Goal: Information Seeking & Learning: Learn about a topic

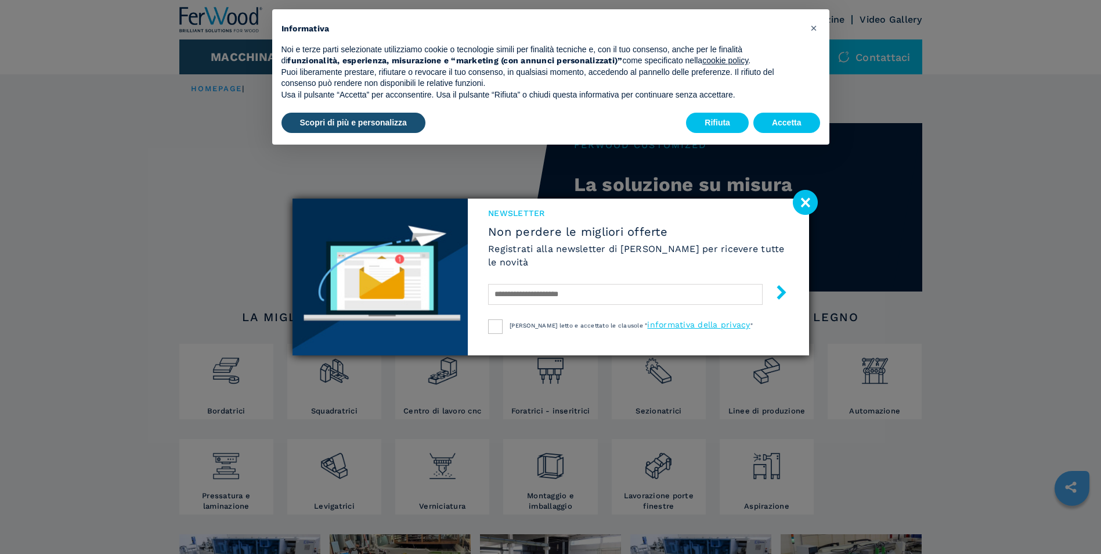
click at [811, 198] on image at bounding box center [805, 202] width 25 height 25
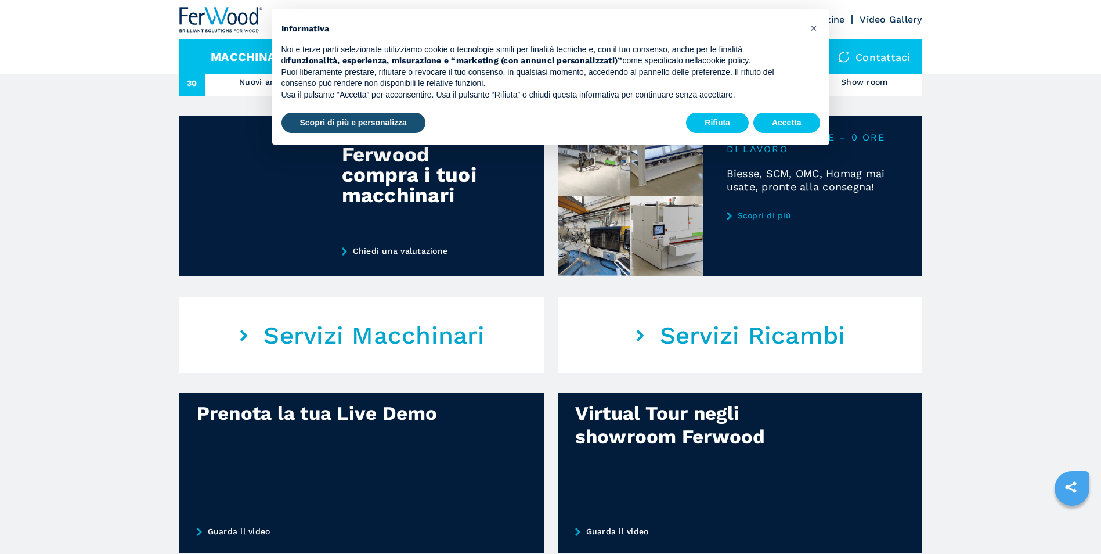
scroll to position [435, 0]
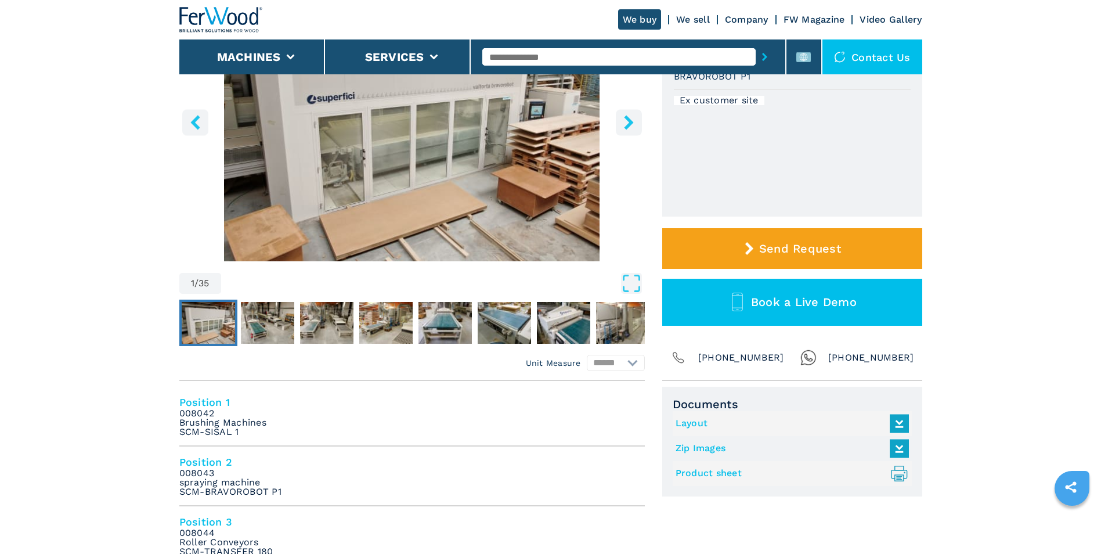
scroll to position [174, 0]
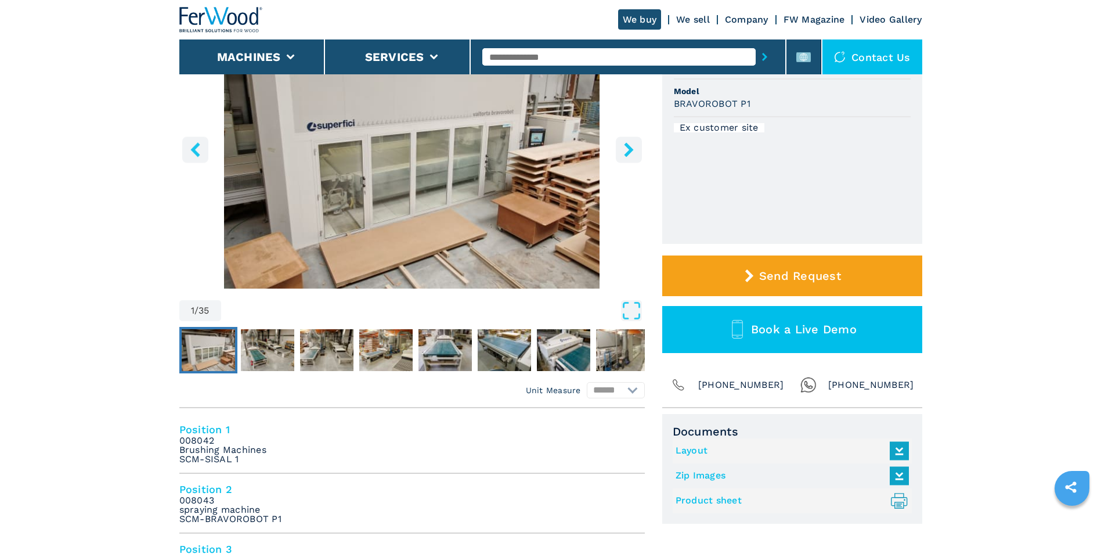
click at [623, 148] on icon "right-button" at bounding box center [629, 149] width 15 height 15
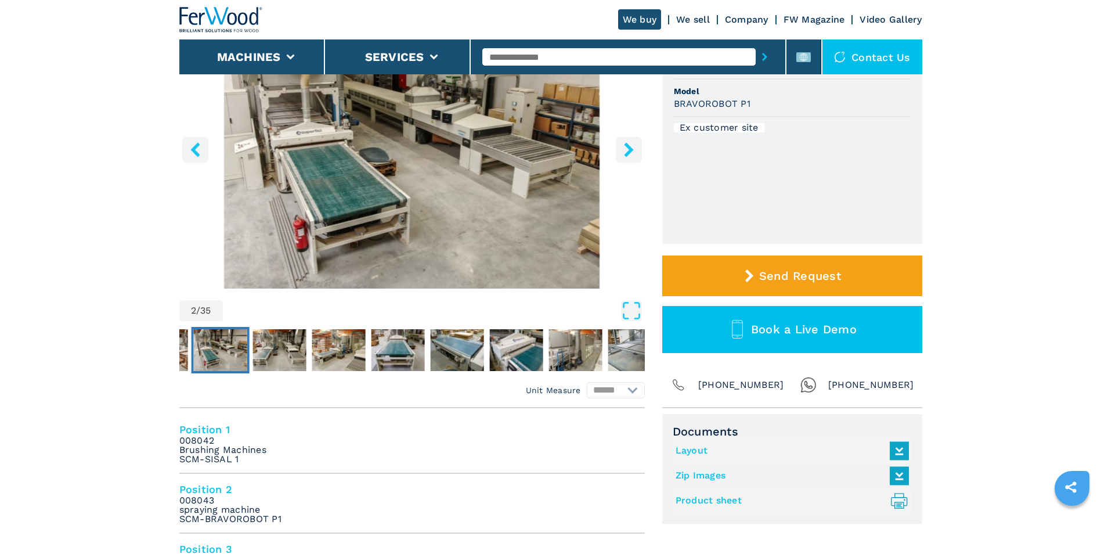
click at [622, 149] on icon "right-button" at bounding box center [629, 149] width 15 height 15
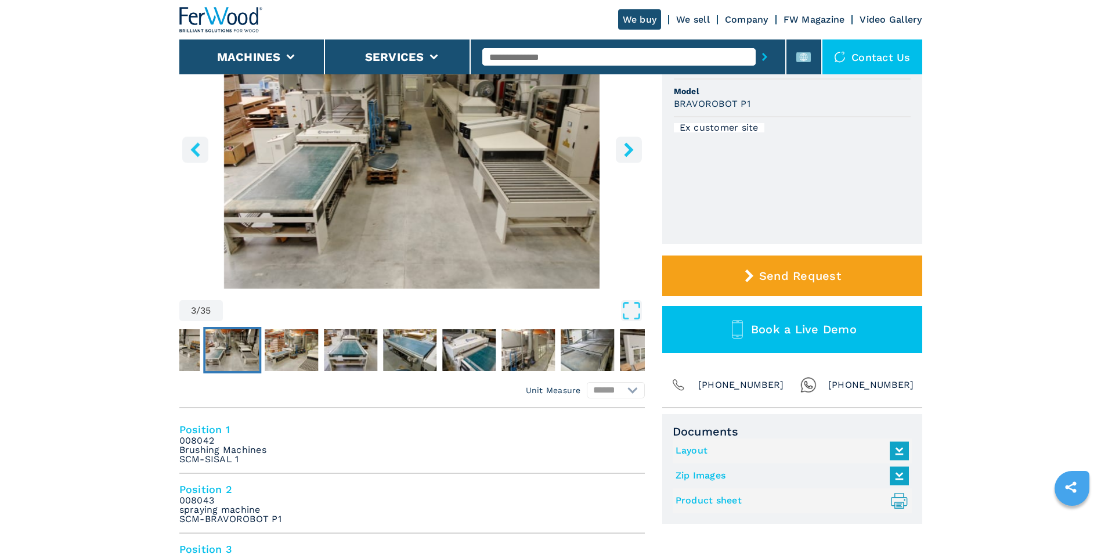
click at [622, 149] on icon "right-button" at bounding box center [629, 149] width 15 height 15
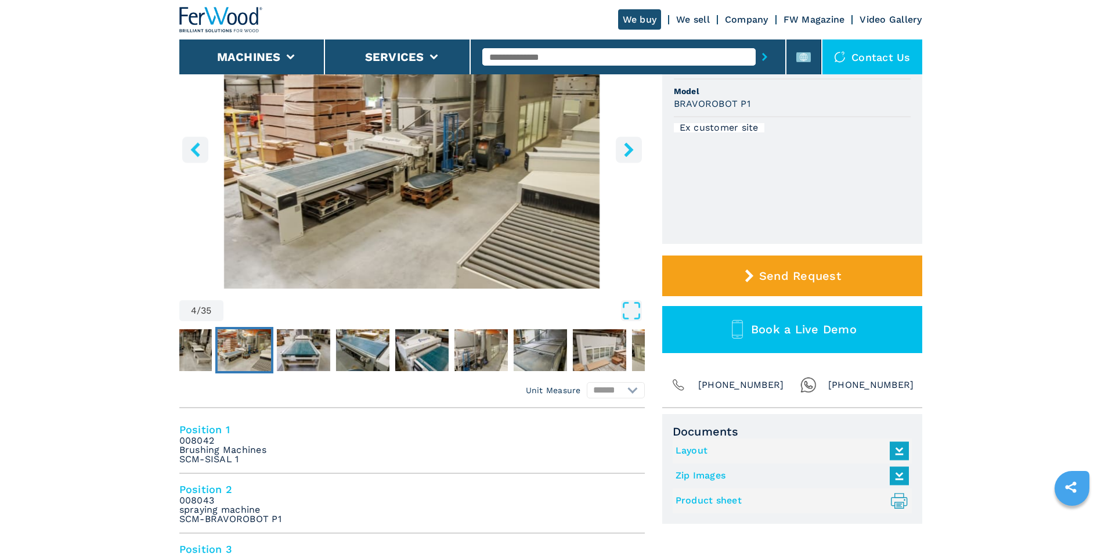
click at [622, 149] on icon "right-button" at bounding box center [629, 149] width 15 height 15
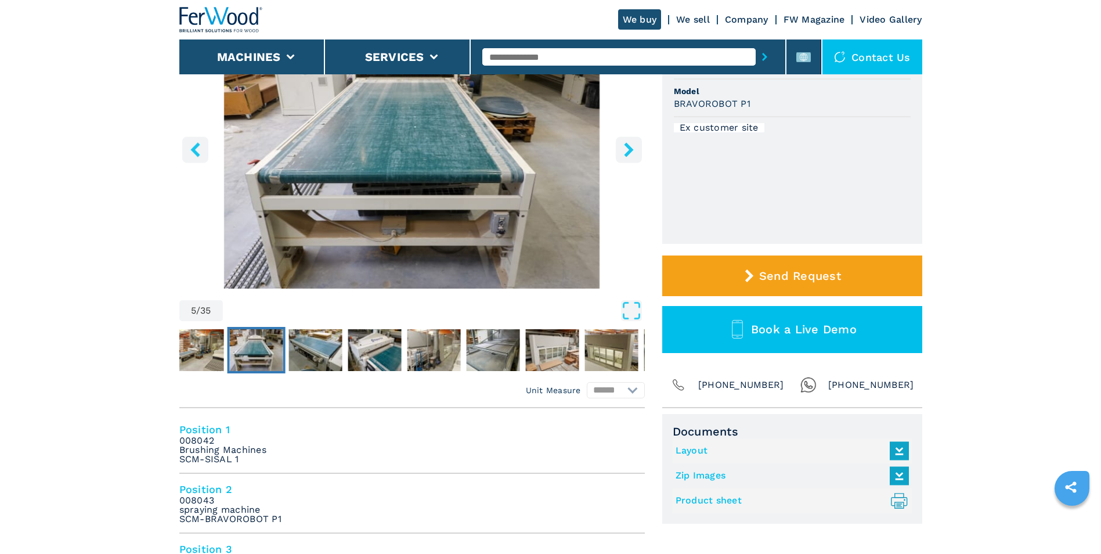
click at [622, 149] on icon "right-button" at bounding box center [629, 149] width 15 height 15
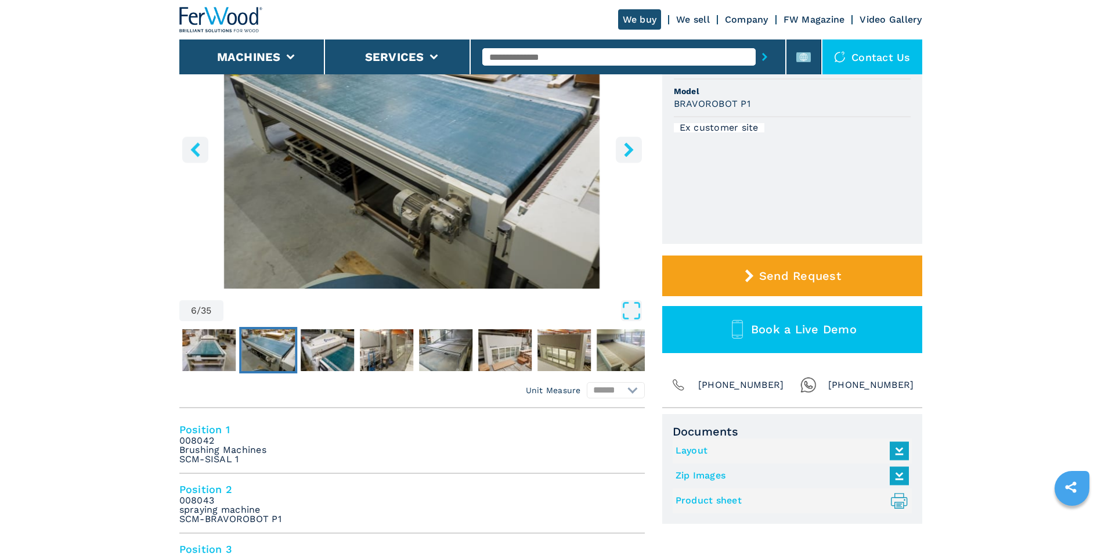
click at [622, 149] on icon "right-button" at bounding box center [629, 149] width 15 height 15
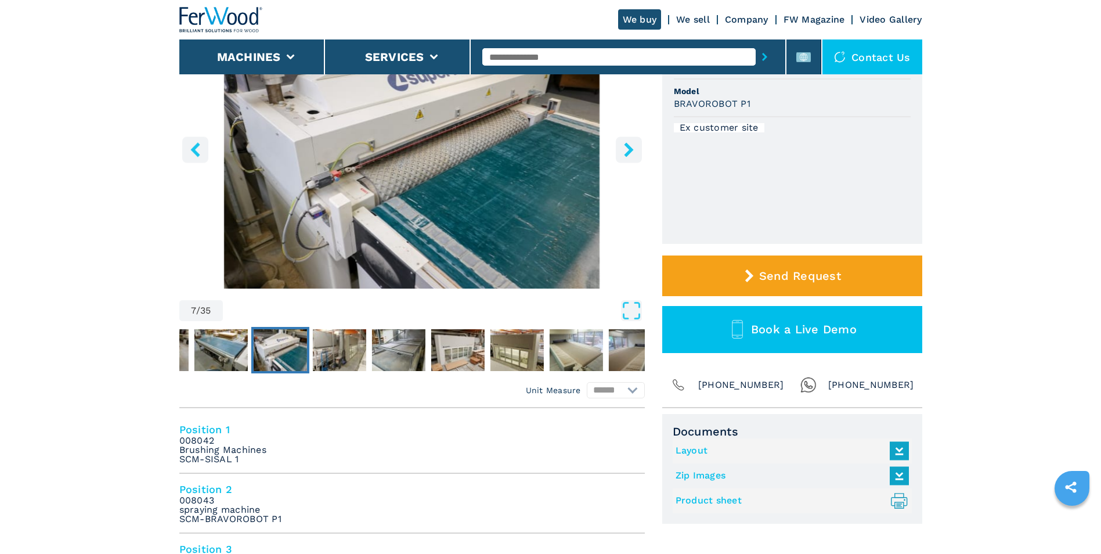
click at [622, 149] on icon "right-button" at bounding box center [629, 149] width 15 height 15
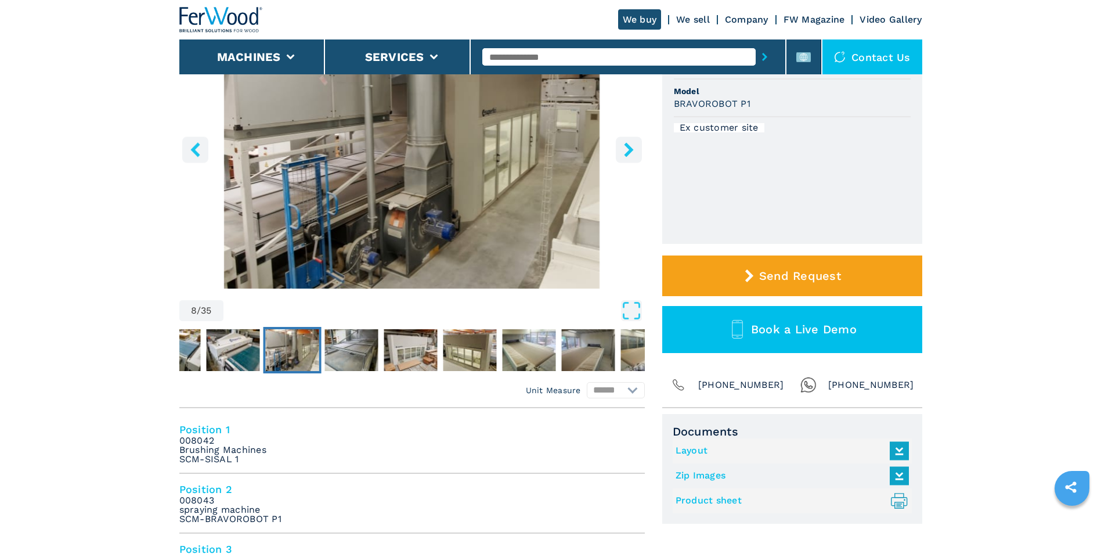
click at [622, 149] on icon "right-button" at bounding box center [629, 149] width 15 height 15
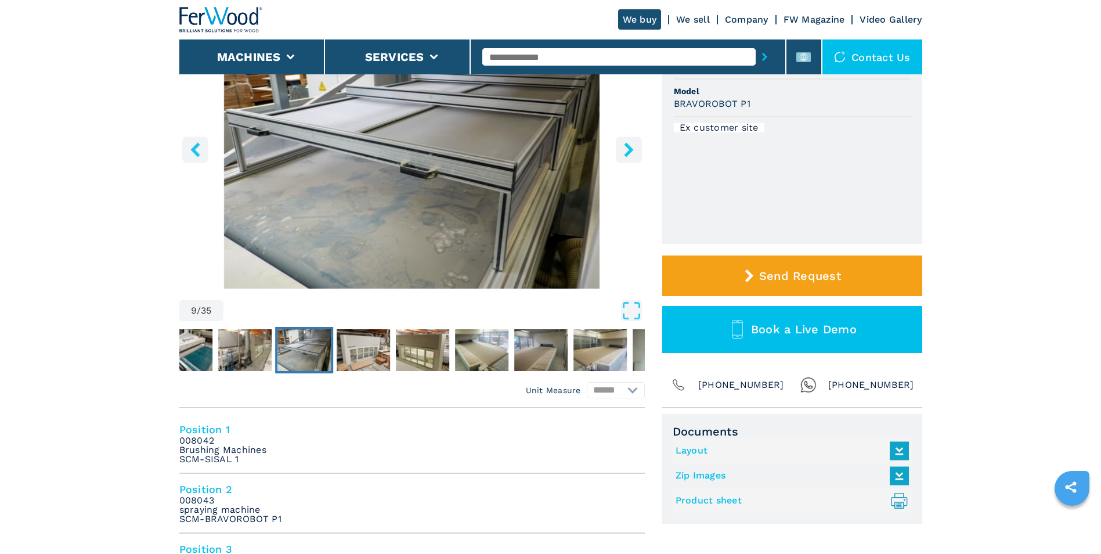
click at [622, 149] on icon "right-button" at bounding box center [629, 149] width 15 height 15
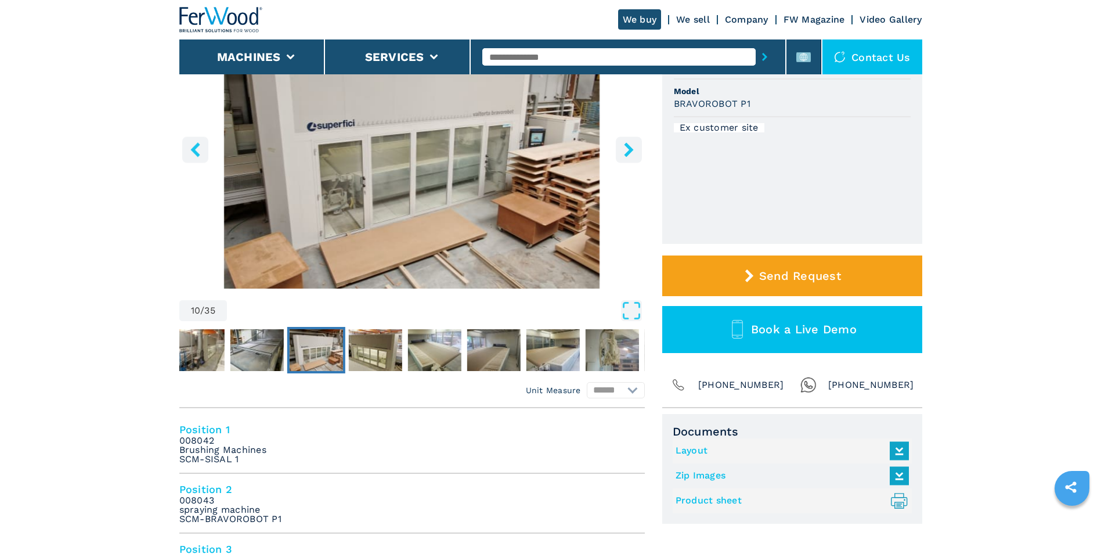
click at [622, 149] on icon "right-button" at bounding box center [629, 149] width 15 height 15
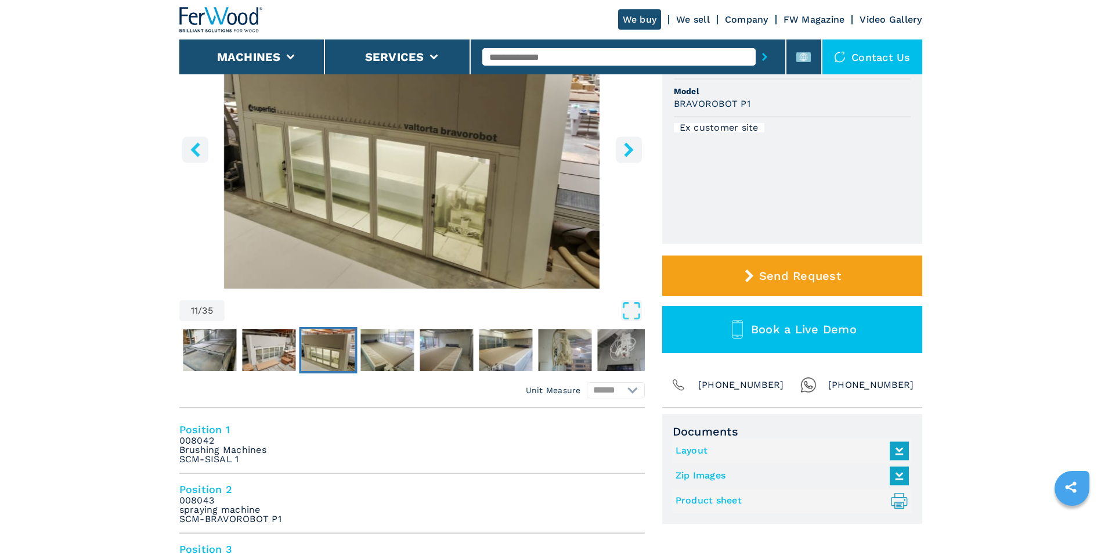
click at [622, 149] on icon "right-button" at bounding box center [629, 149] width 15 height 15
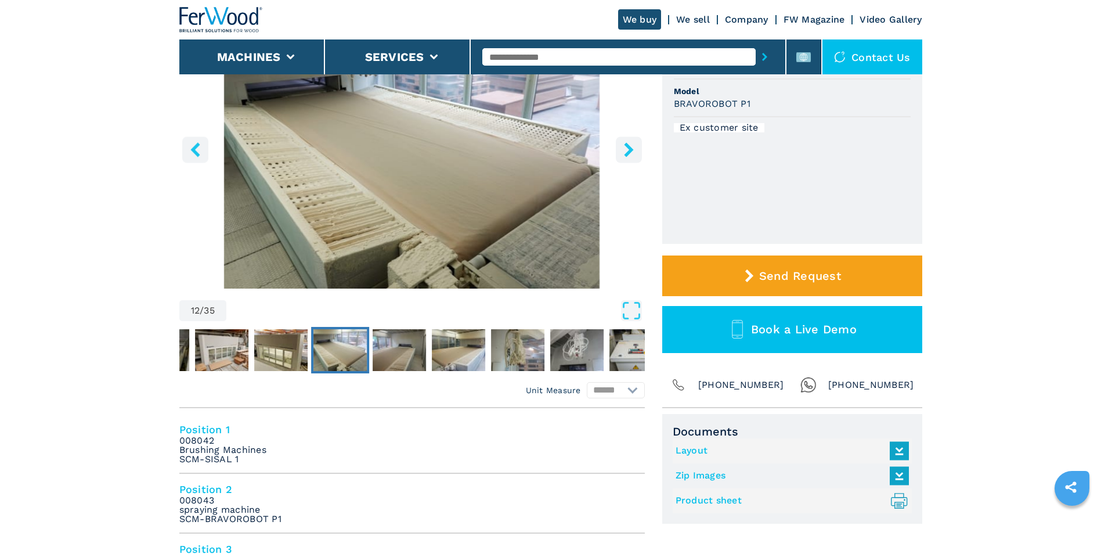
click at [622, 149] on icon "right-button" at bounding box center [629, 149] width 15 height 15
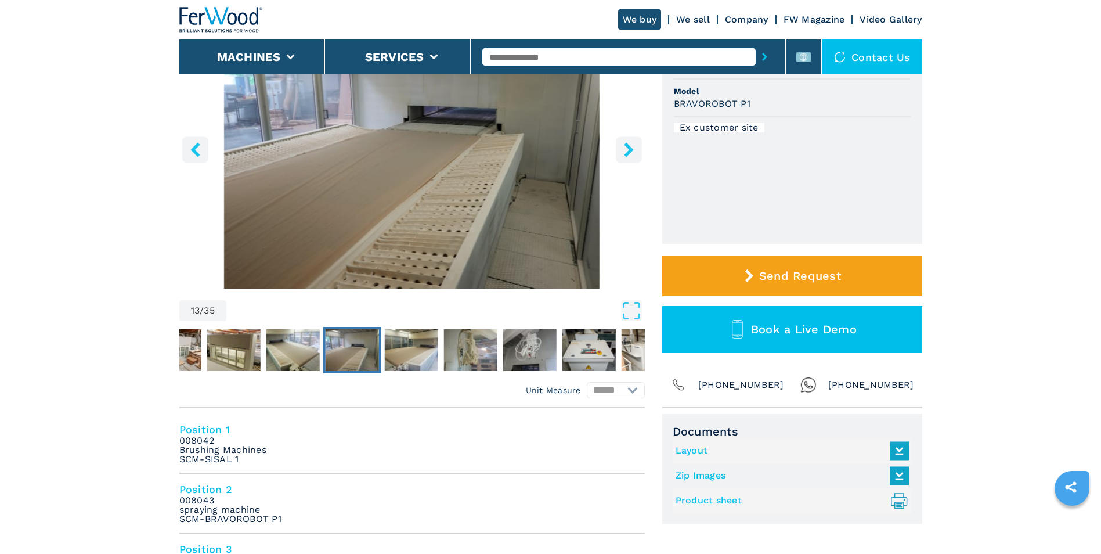
click at [622, 149] on icon "right-button" at bounding box center [629, 149] width 15 height 15
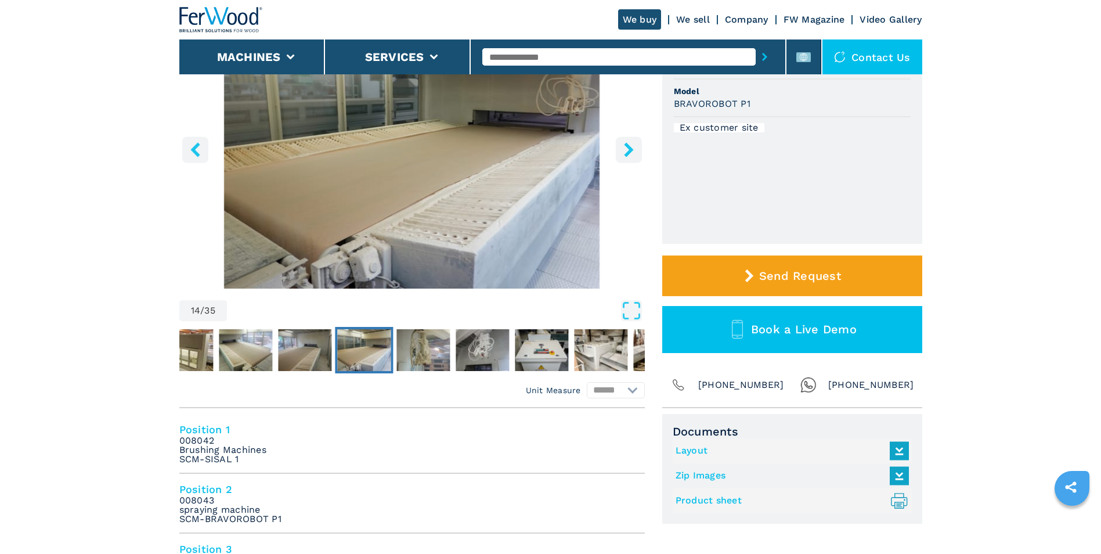
click at [622, 149] on icon "right-button" at bounding box center [629, 149] width 15 height 15
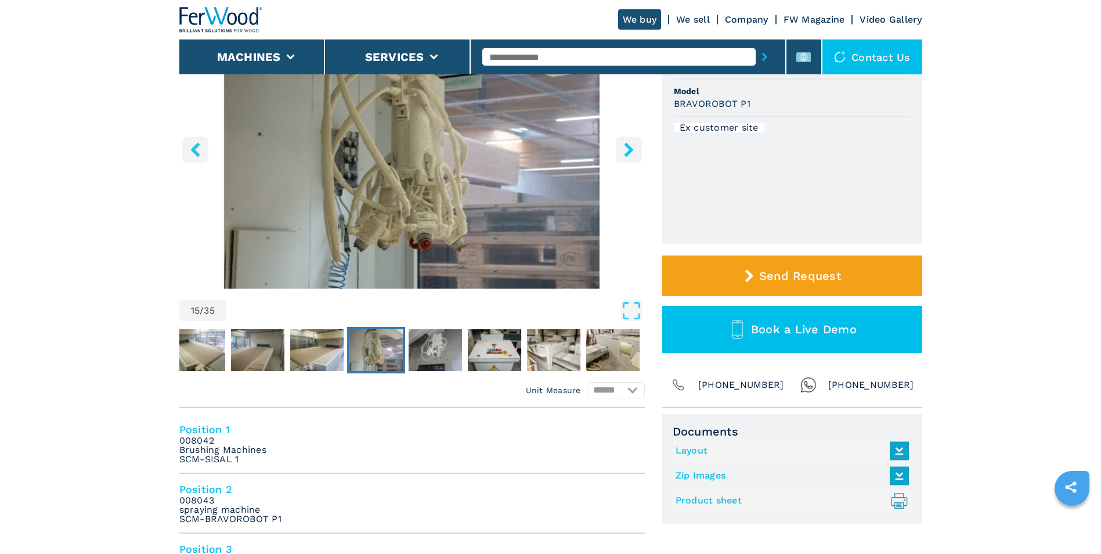
click at [622, 149] on icon "right-button" at bounding box center [629, 149] width 15 height 15
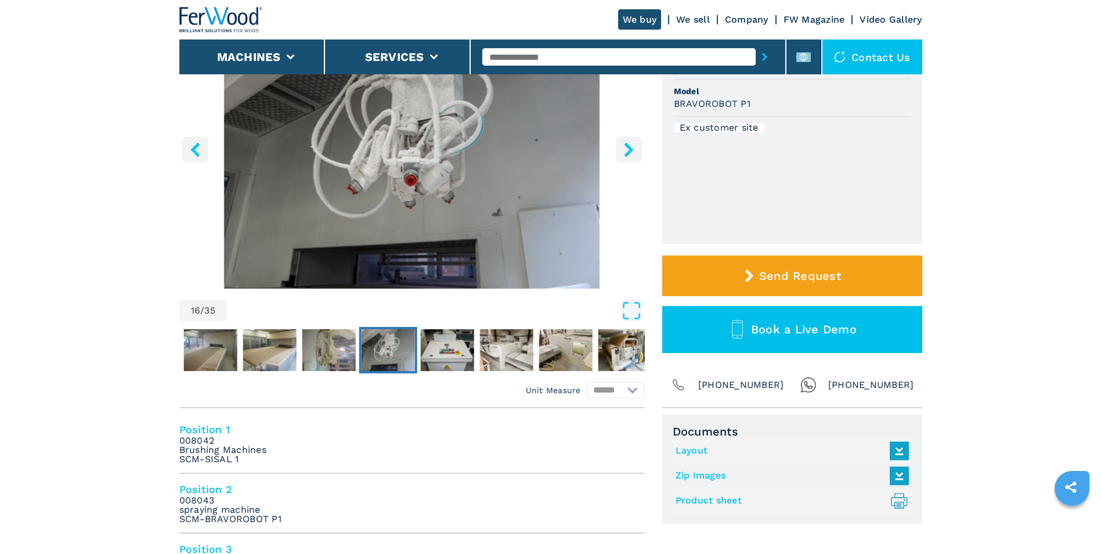
click at [622, 149] on icon "right-button" at bounding box center [629, 149] width 15 height 15
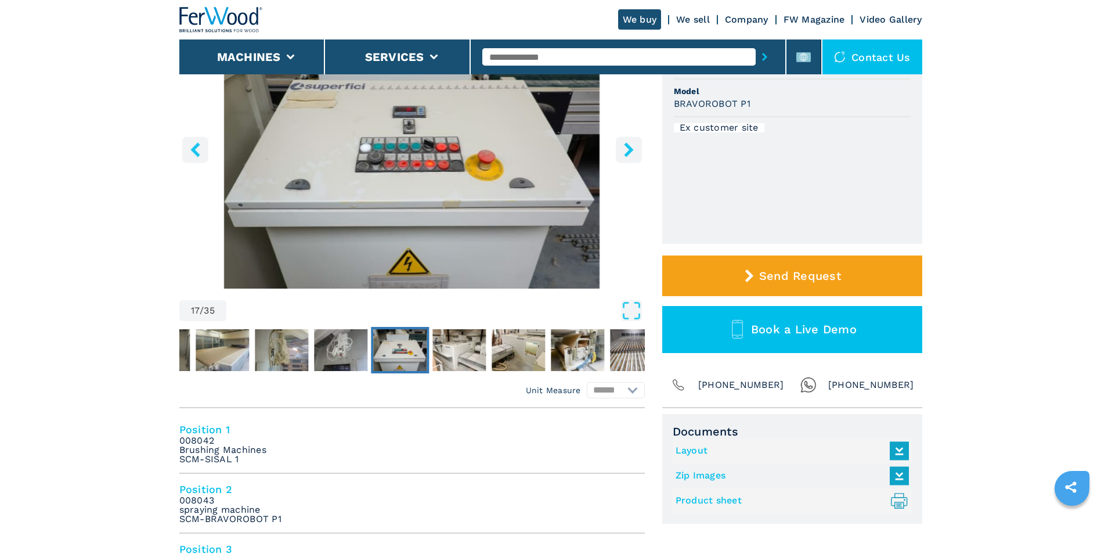
click at [622, 149] on icon "right-button" at bounding box center [629, 149] width 15 height 15
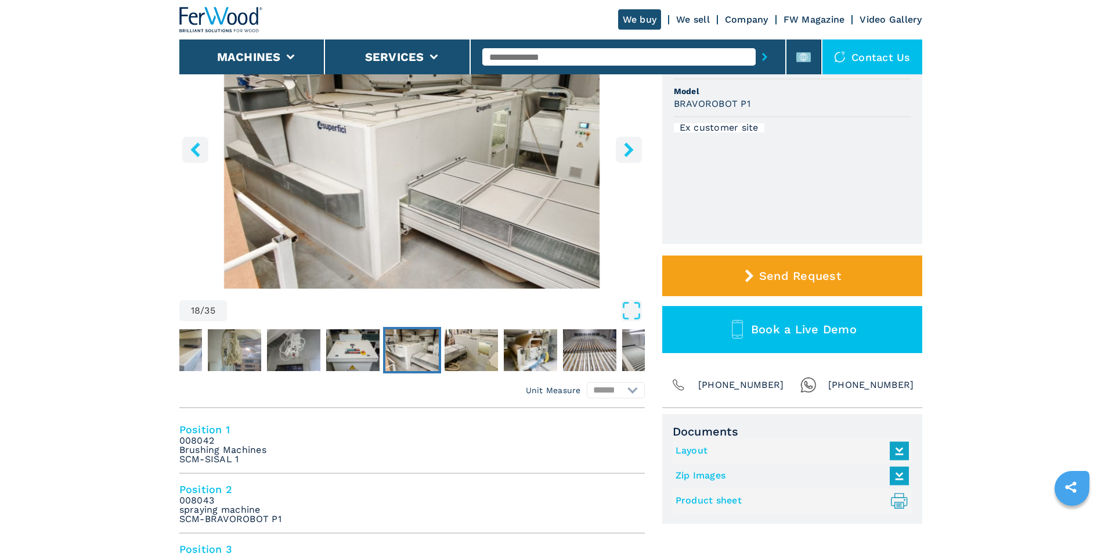
click at [622, 149] on icon "right-button" at bounding box center [629, 149] width 15 height 15
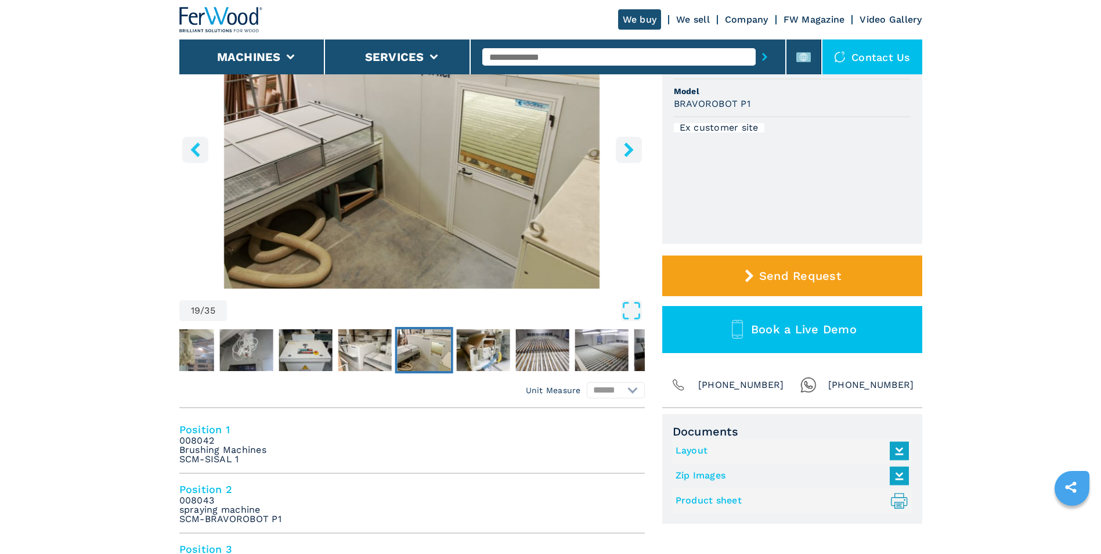
click at [622, 149] on icon "right-button" at bounding box center [629, 149] width 15 height 15
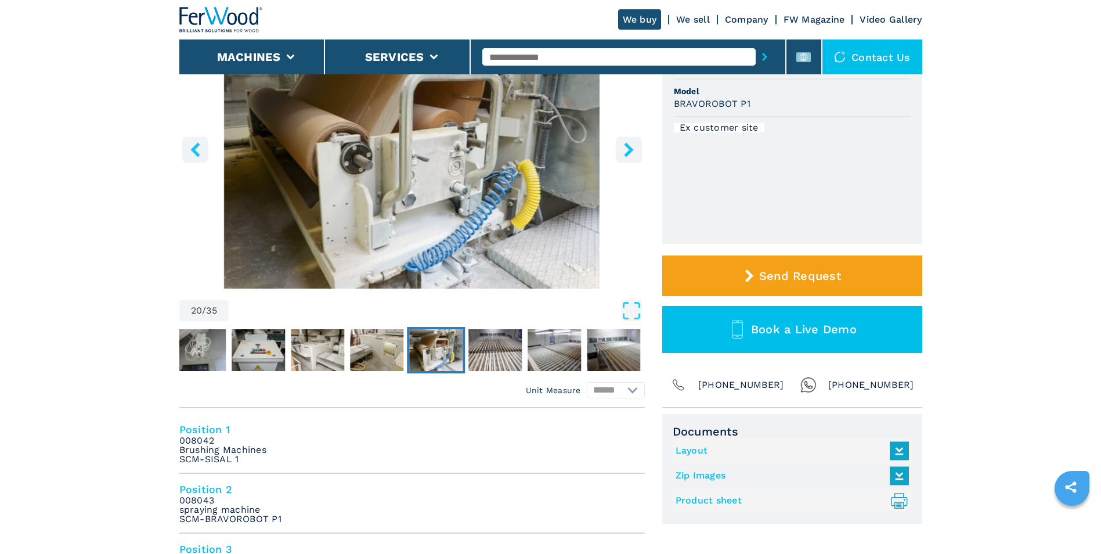
click at [622, 149] on icon "right-button" at bounding box center [629, 149] width 15 height 15
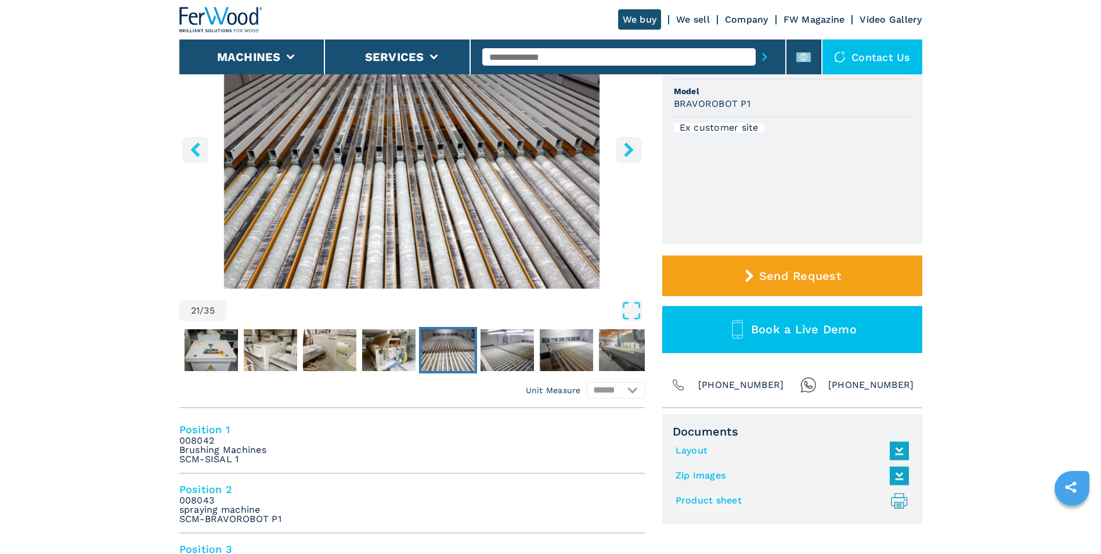
click at [622, 149] on icon "right-button" at bounding box center [629, 149] width 15 height 15
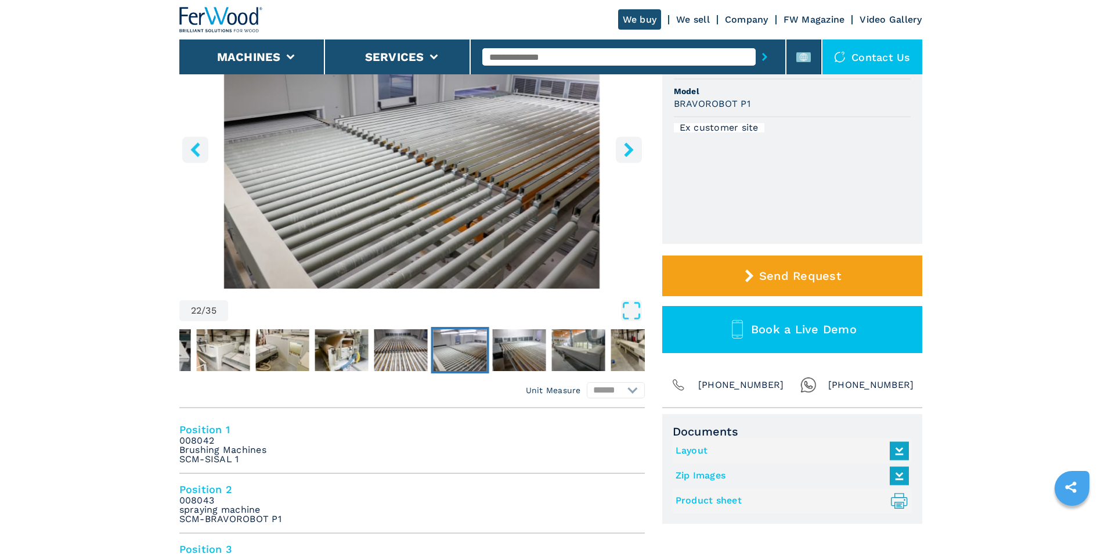
click at [622, 149] on icon "right-button" at bounding box center [629, 149] width 15 height 15
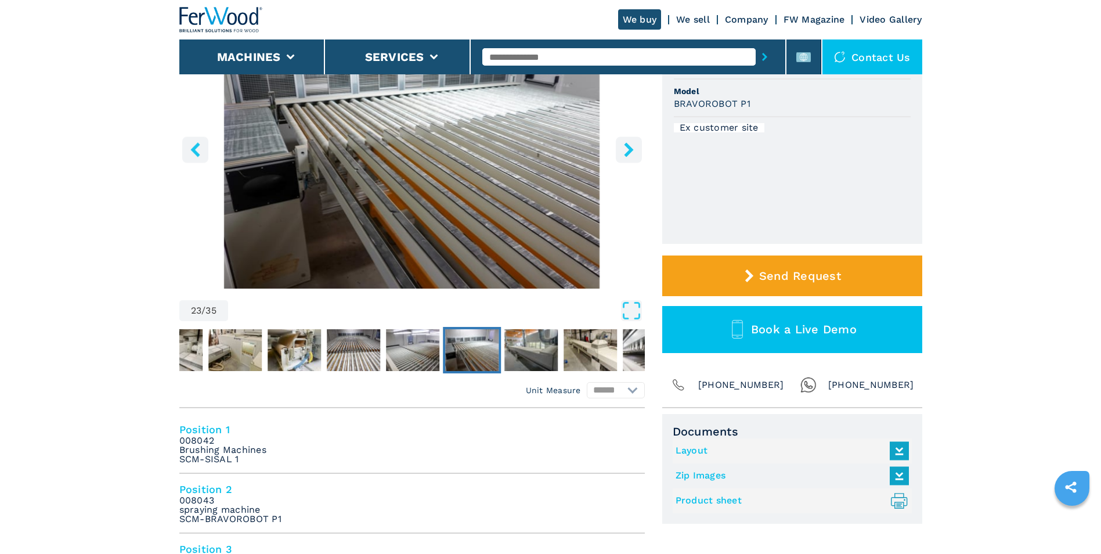
click at [622, 149] on icon "right-button" at bounding box center [629, 149] width 15 height 15
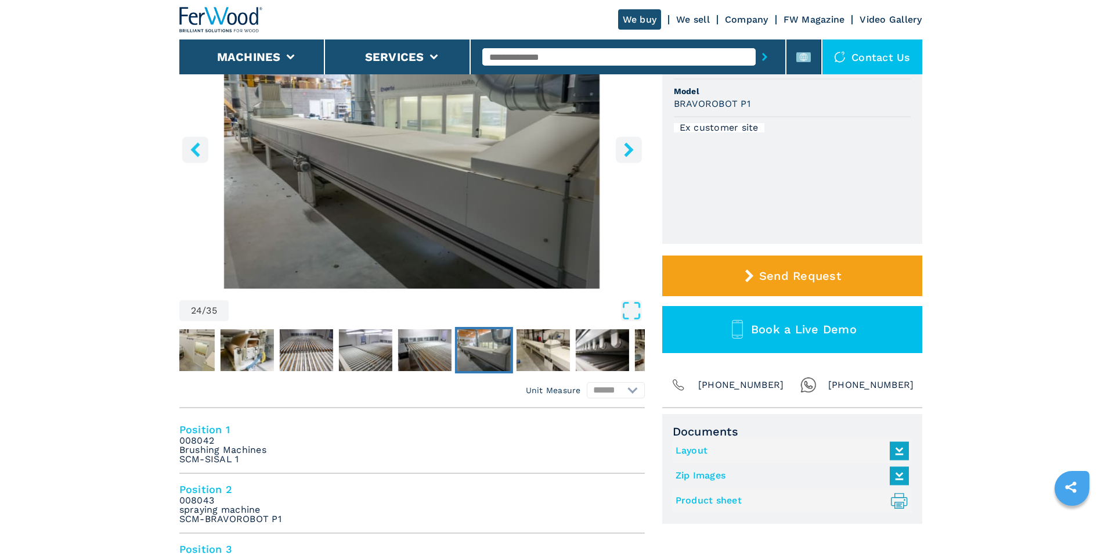
click at [622, 149] on icon "right-button" at bounding box center [629, 149] width 15 height 15
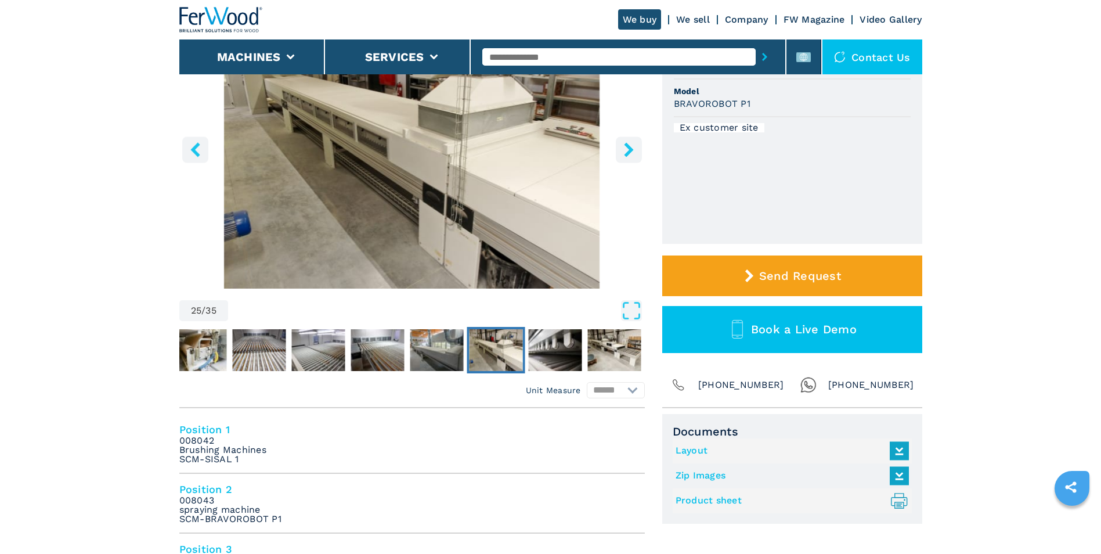
click at [622, 149] on icon "right-button" at bounding box center [629, 149] width 15 height 15
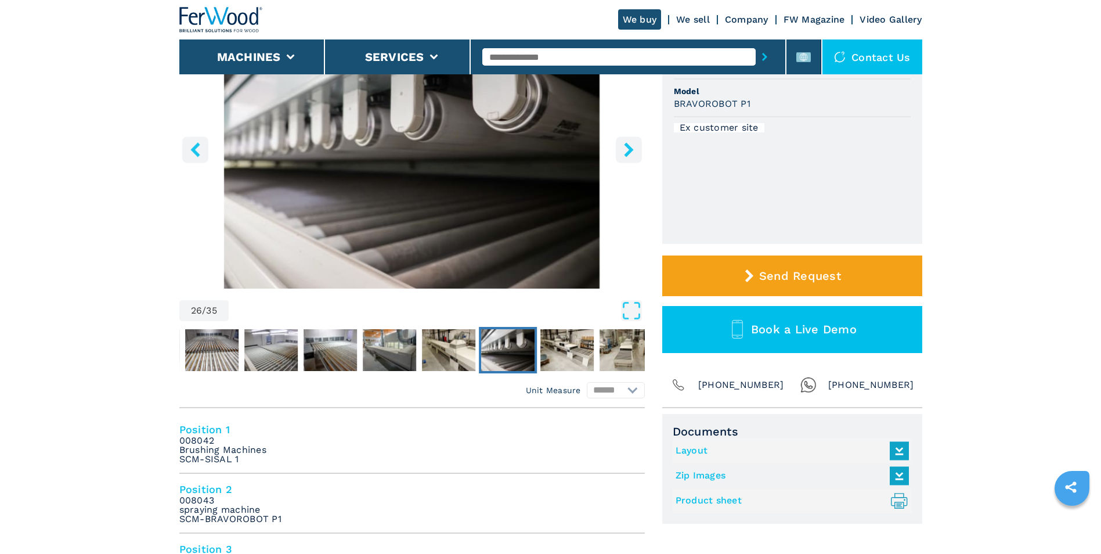
click at [622, 149] on icon "right-button" at bounding box center [629, 149] width 15 height 15
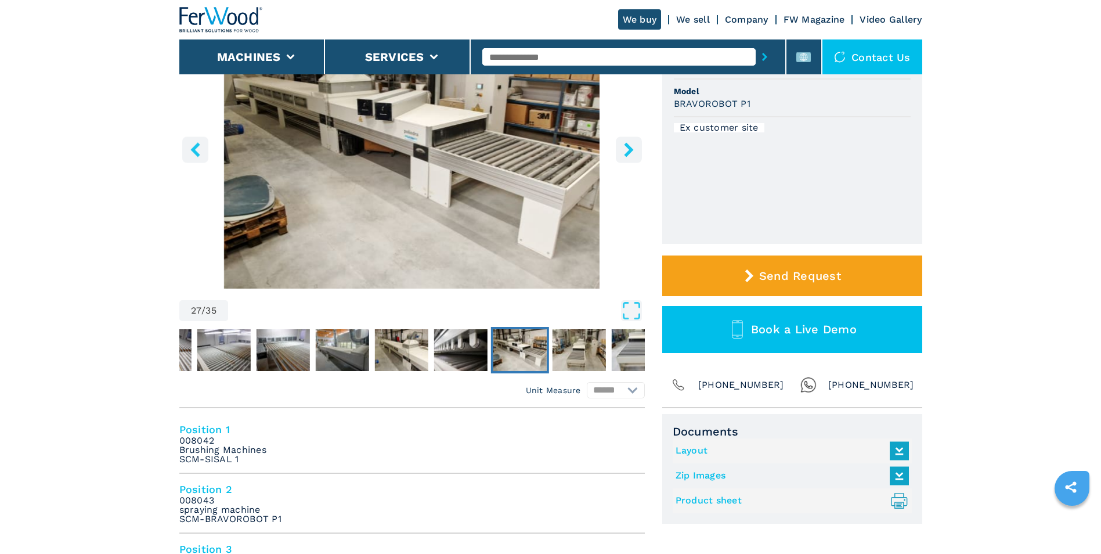
click at [622, 149] on icon "right-button" at bounding box center [629, 149] width 15 height 15
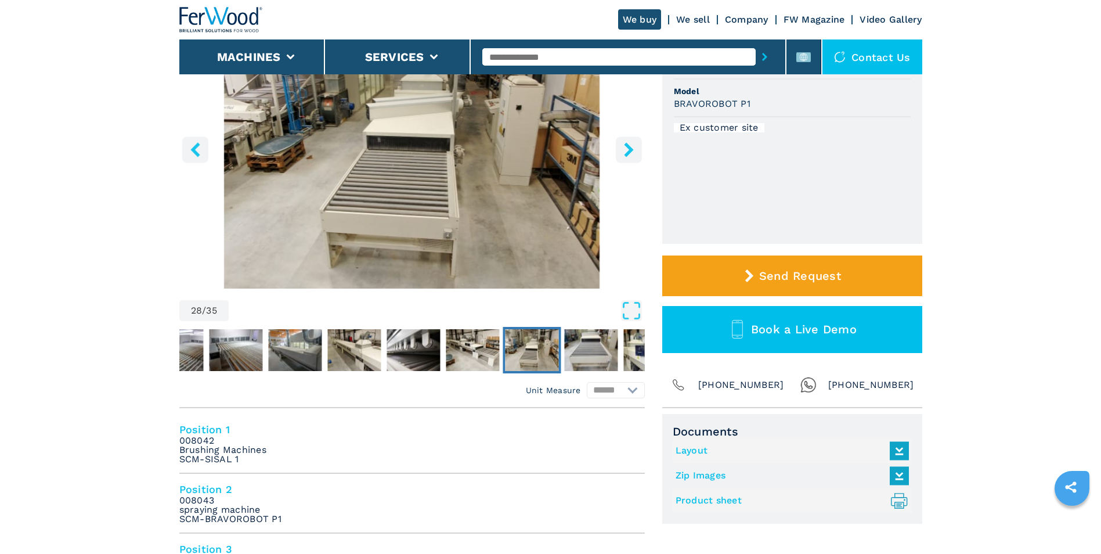
click at [622, 149] on icon "right-button" at bounding box center [629, 149] width 15 height 15
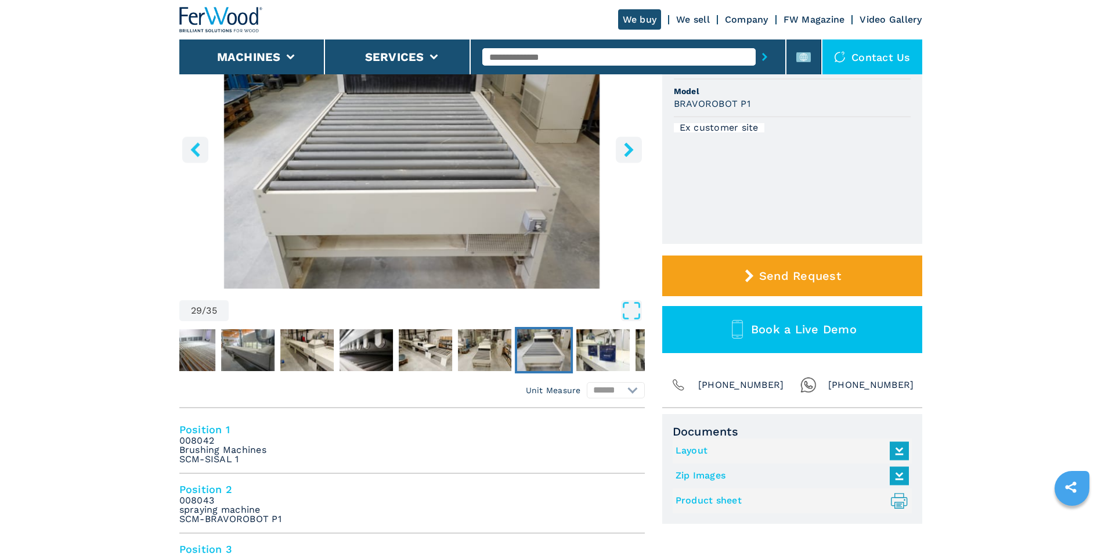
click at [622, 149] on icon "right-button" at bounding box center [629, 149] width 15 height 15
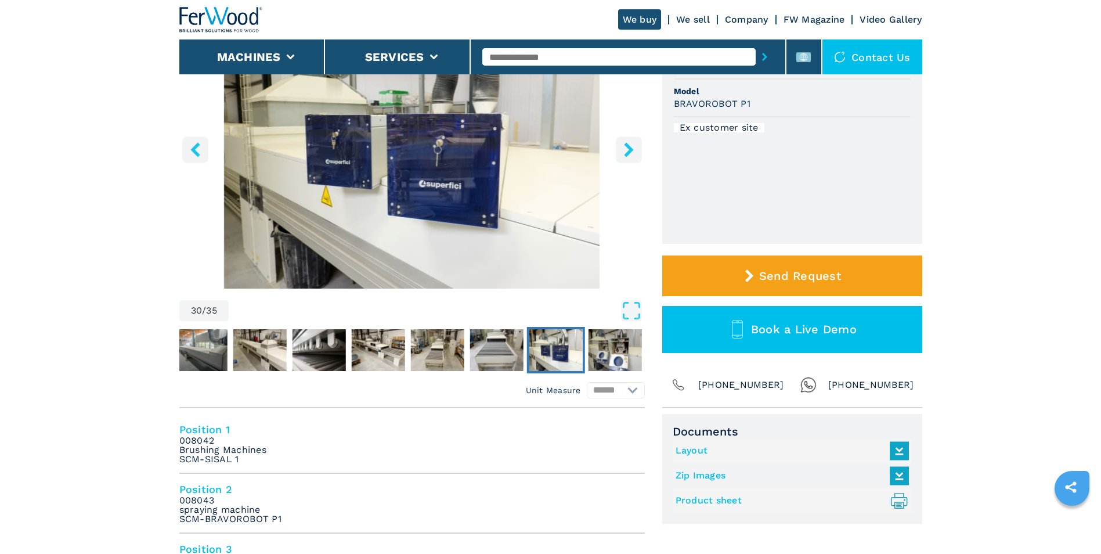
click at [622, 149] on icon "right-button" at bounding box center [629, 149] width 15 height 15
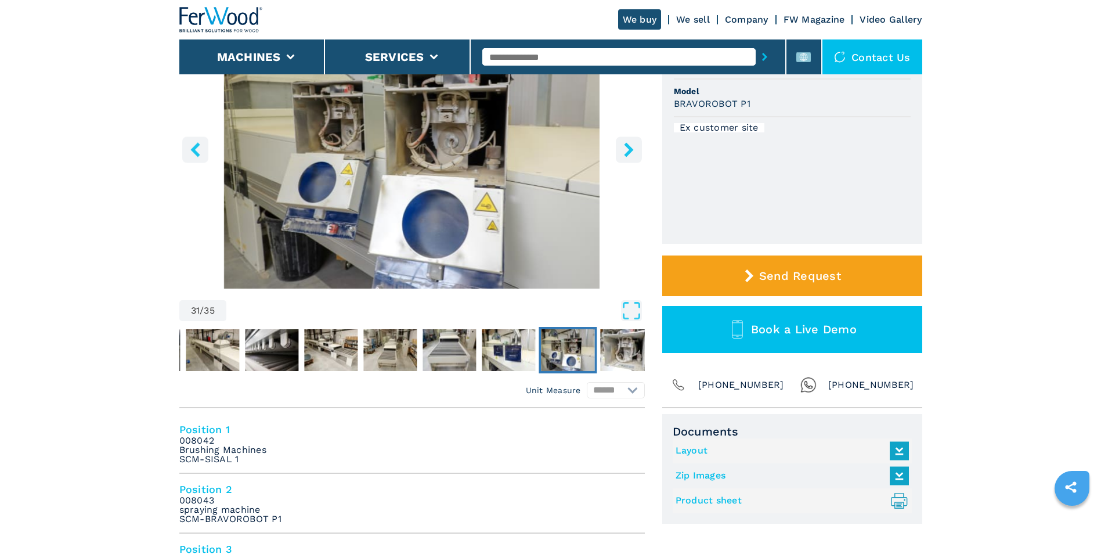
click at [622, 149] on icon "right-button" at bounding box center [629, 149] width 15 height 15
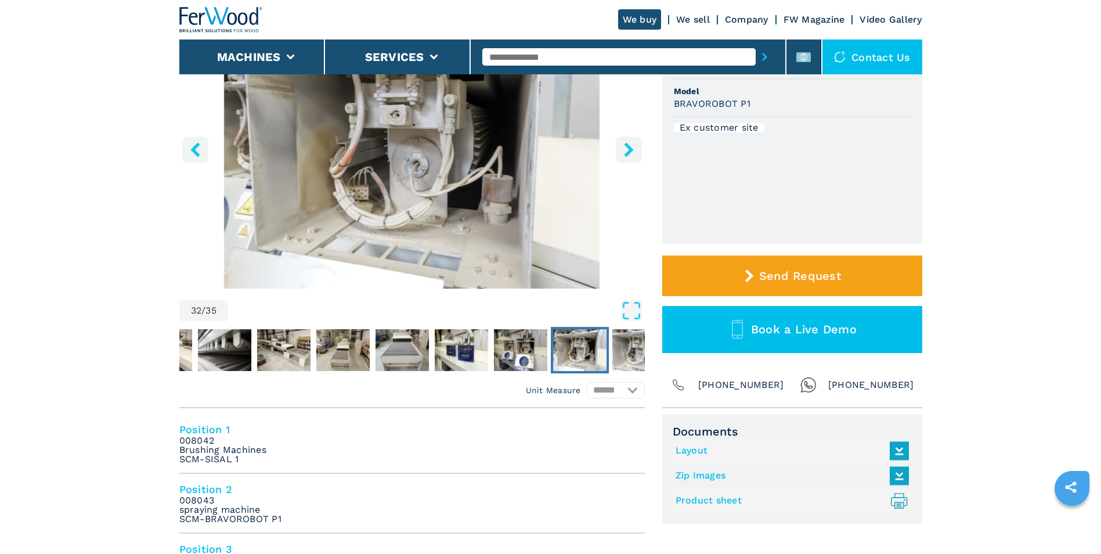
click at [622, 149] on icon "right-button" at bounding box center [629, 149] width 15 height 15
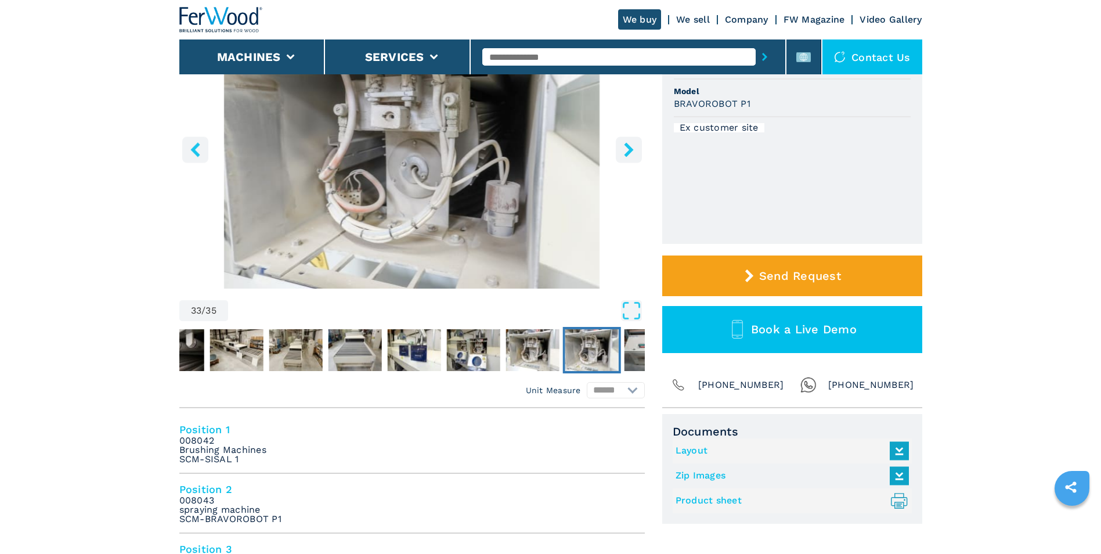
click at [622, 149] on icon "right-button" at bounding box center [629, 149] width 15 height 15
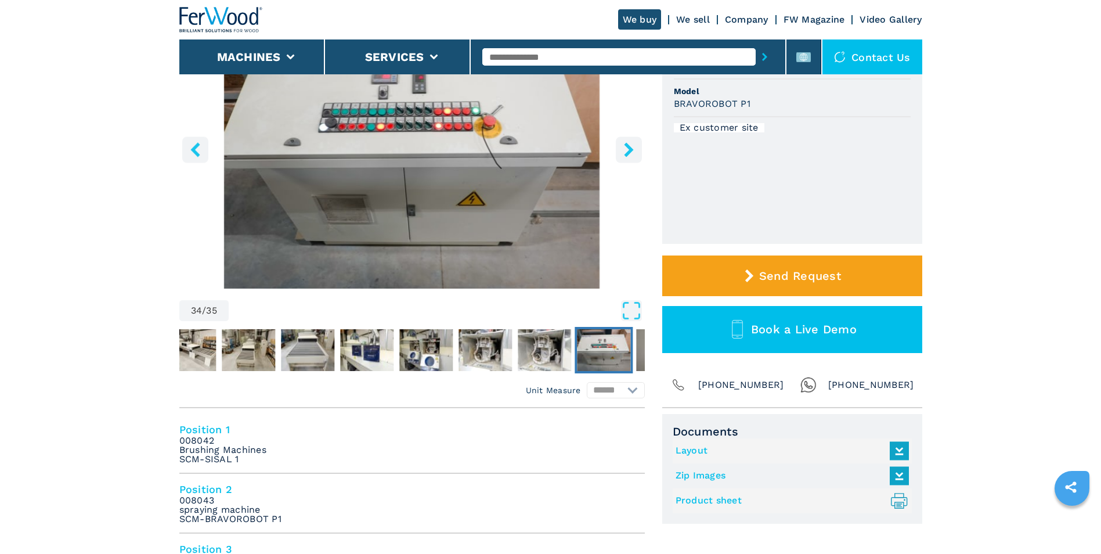
click at [622, 149] on icon "right-button" at bounding box center [629, 149] width 15 height 15
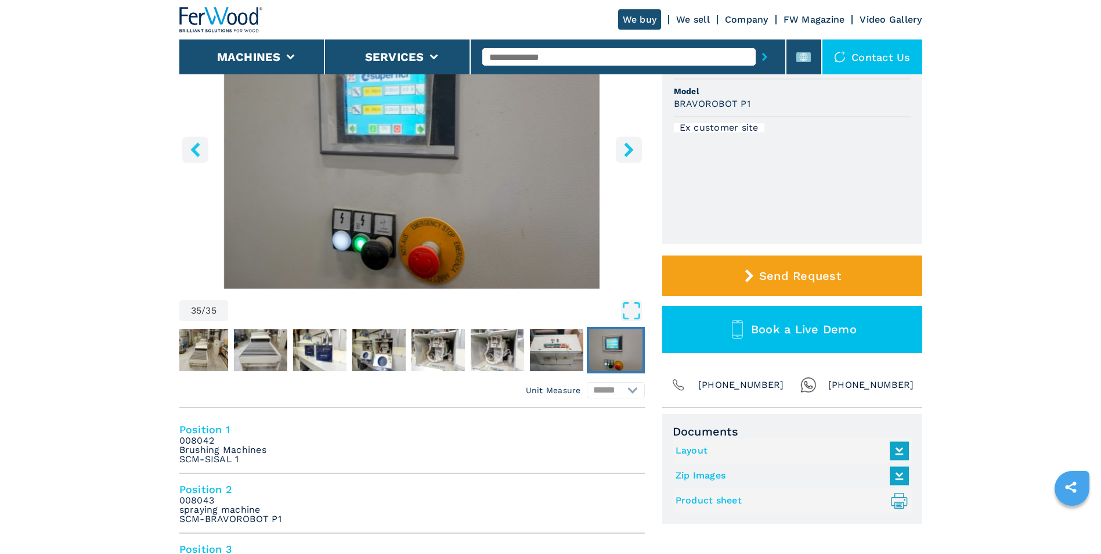
click at [622, 149] on icon "right-button" at bounding box center [629, 149] width 15 height 15
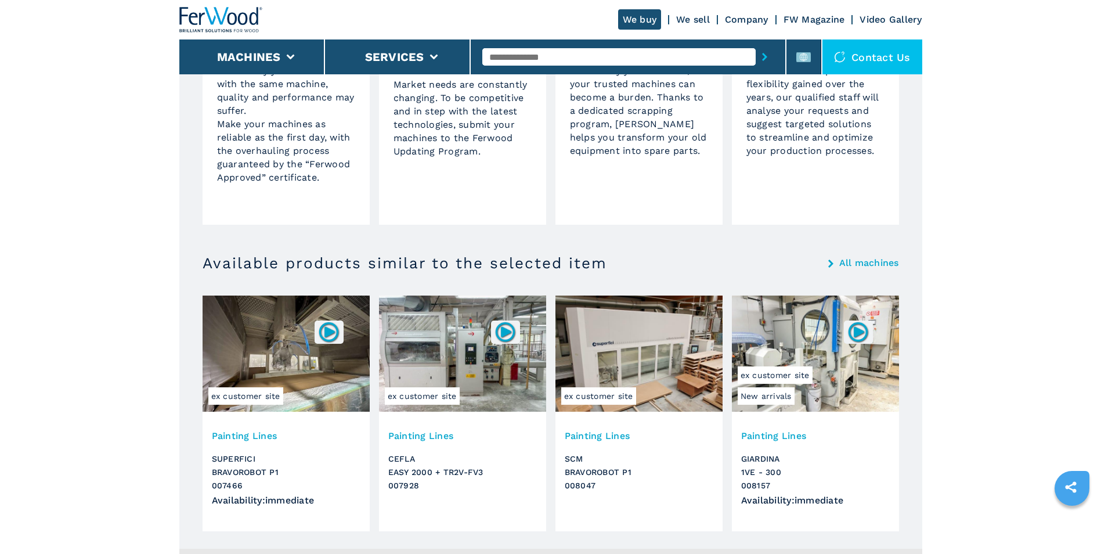
scroll to position [2205, 0]
